Goal: Task Accomplishment & Management: Complete application form

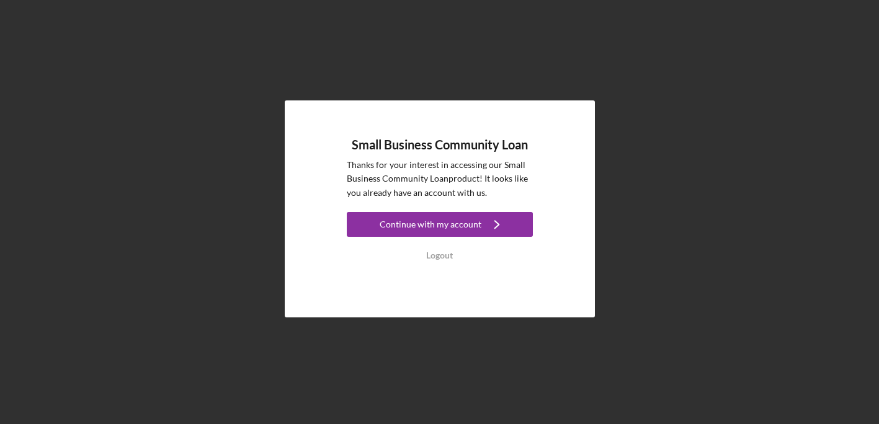
click at [437, 225] on div "Continue with my account" at bounding box center [431, 224] width 102 height 25
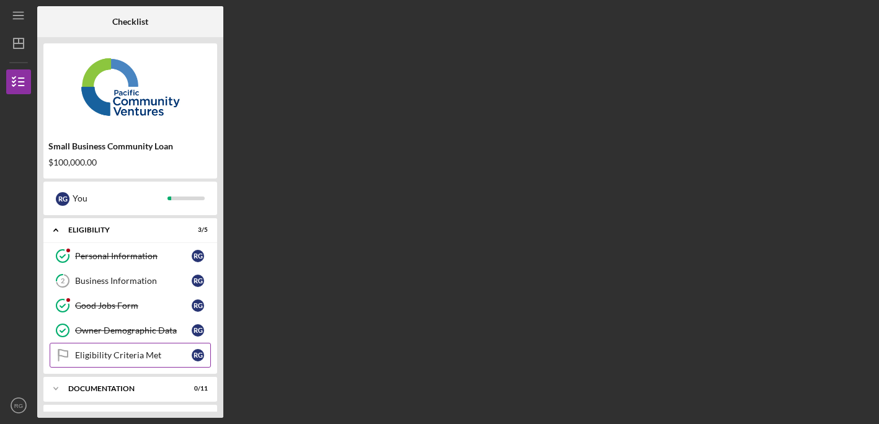
click at [156, 361] on link "Eligibility Criteria Met Eligibility Criteria Met R G" at bounding box center [130, 355] width 161 height 25
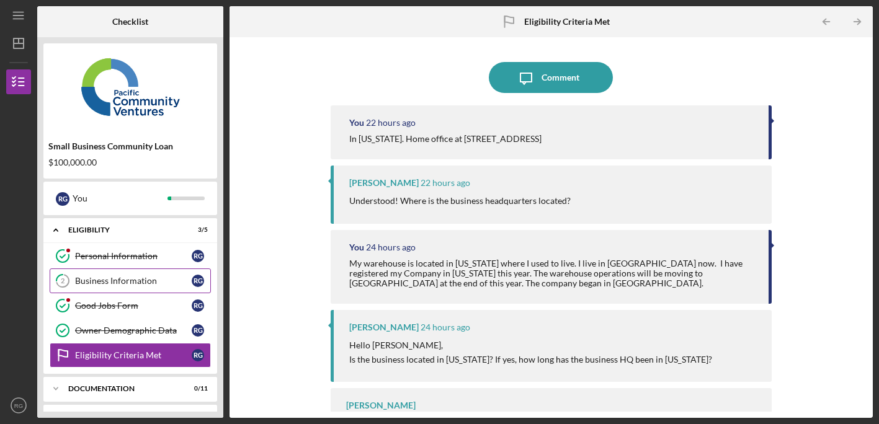
click at [131, 280] on div "Business Information" at bounding box center [133, 281] width 117 height 10
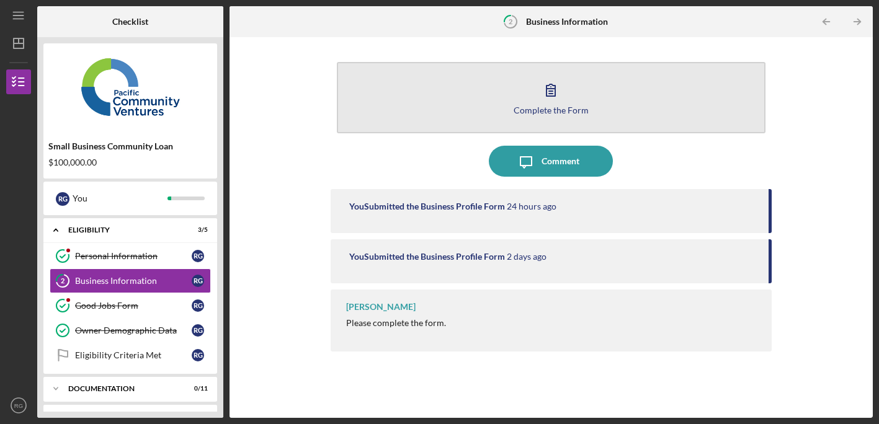
click at [511, 111] on button "Complete the Form Form" at bounding box center [551, 97] width 429 height 71
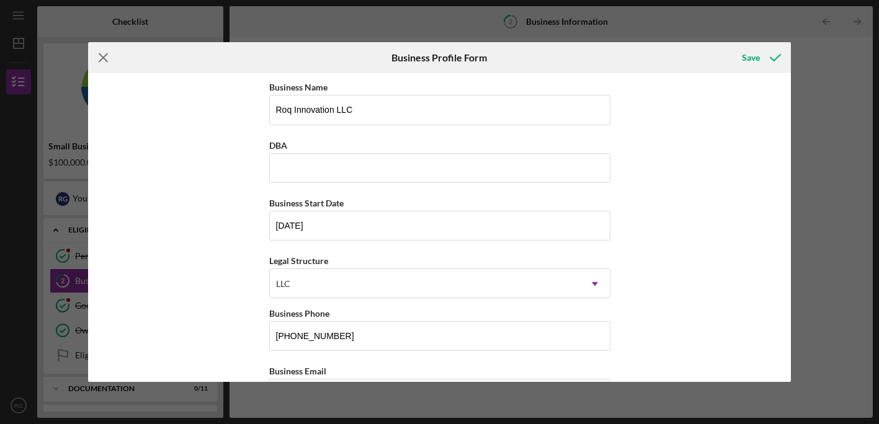
click at [104, 56] on line at bounding box center [103, 58] width 8 height 8
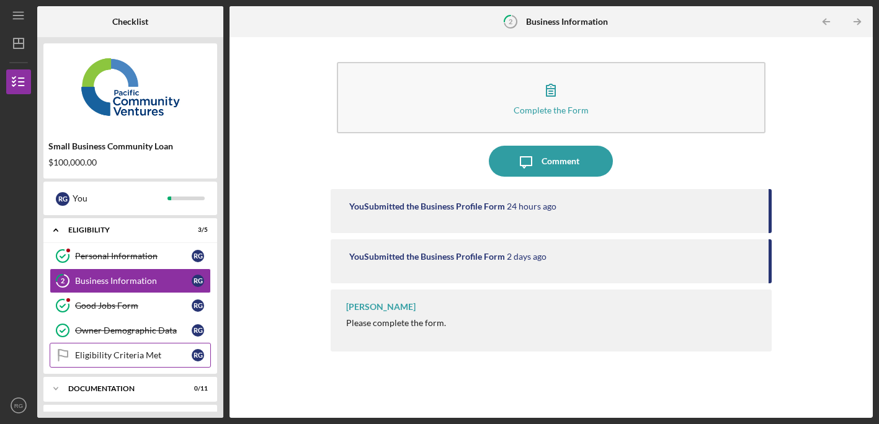
click at [151, 359] on div "Eligibility Criteria Met" at bounding box center [133, 356] width 117 height 10
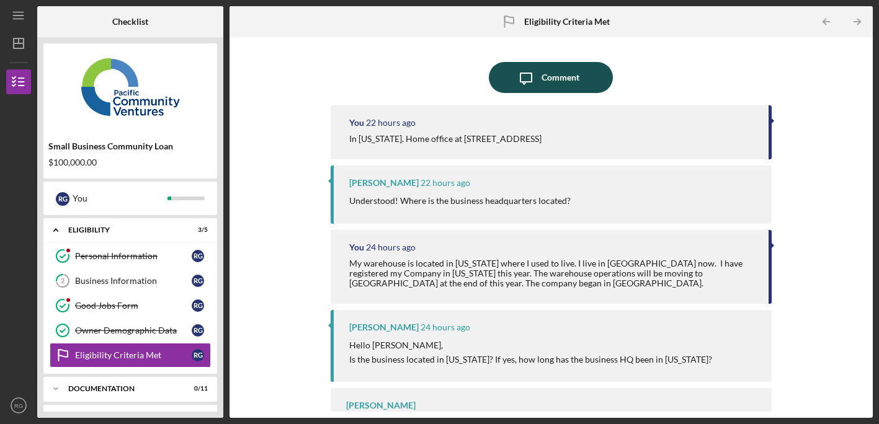
click at [553, 80] on div "Comment" at bounding box center [561, 77] width 38 height 31
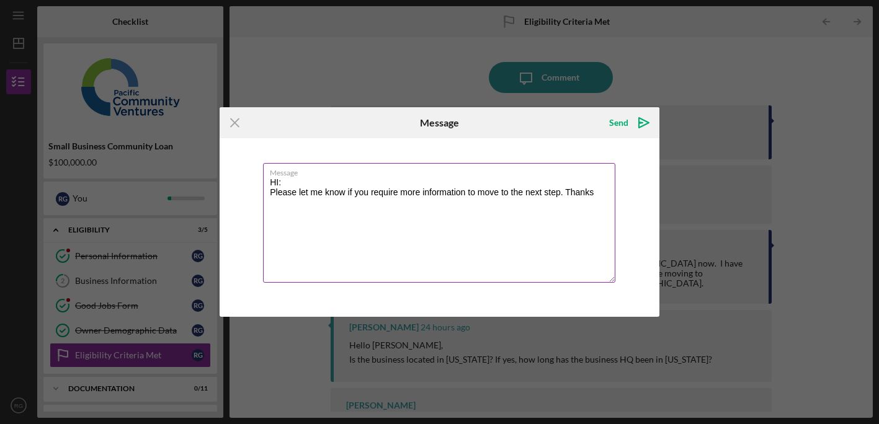
click at [277, 184] on textarea "HI: Please let me know if you require more information to move to the next step…" at bounding box center [439, 223] width 352 height 120
click at [445, 221] on textarea "Hi There: Please let me know if you require more information to move to the nex…" at bounding box center [439, 223] width 352 height 120
type textarea "Hi There: Please let me know if you require more information to move to the nex…"
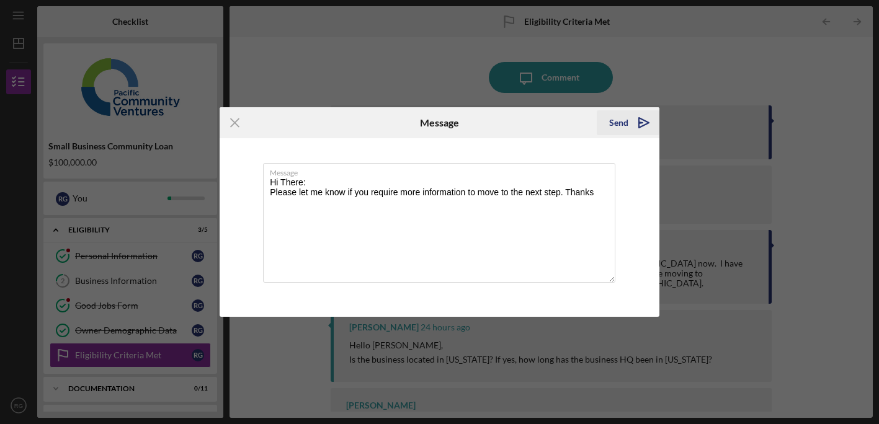
click at [615, 121] on div "Send" at bounding box center [618, 122] width 19 height 25
